Goal: Task Accomplishment & Management: Manage account settings

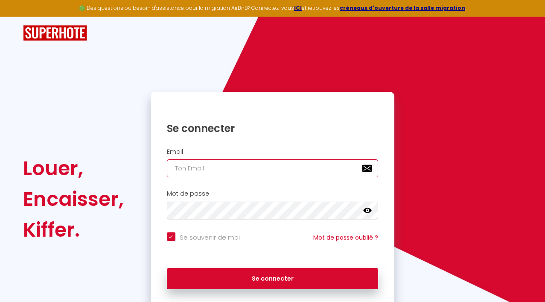
click at [212, 168] on input "email" at bounding box center [273, 168] width 212 height 18
type input "[EMAIL_ADDRESS][DOMAIN_NAME]"
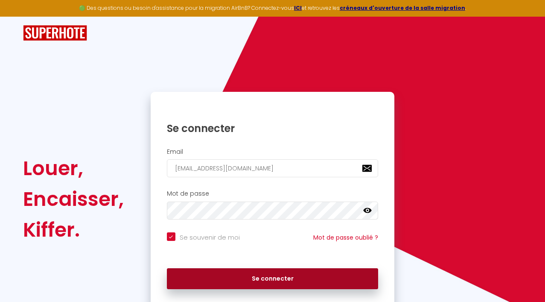
click at [269, 280] on button "Se connecter" at bounding box center [273, 278] width 212 height 21
checkbox input "true"
